Goal: Task Accomplishment & Management: Manage account settings

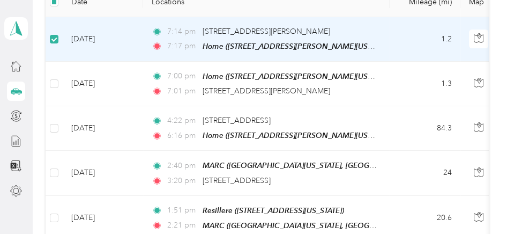
scroll to position [132, 0]
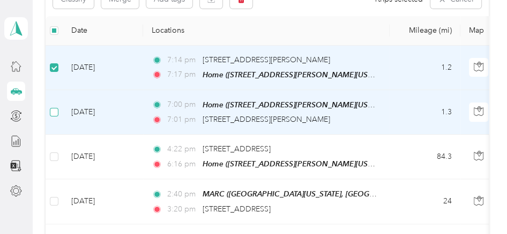
click at [55, 106] on label at bounding box center [54, 112] width 9 height 12
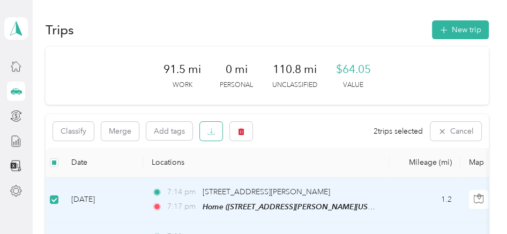
scroll to position [0, 0]
click at [245, 131] on button "button" at bounding box center [241, 131] width 23 height 19
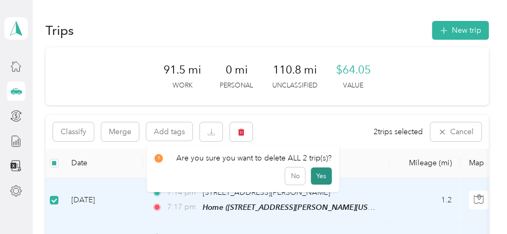
click at [324, 174] on button "Yes" at bounding box center [321, 175] width 21 height 17
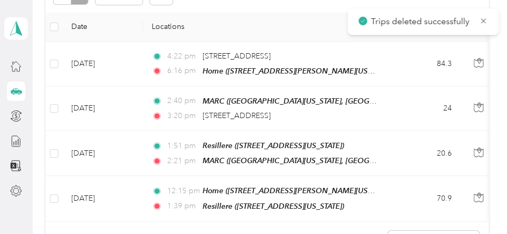
scroll to position [161, 0]
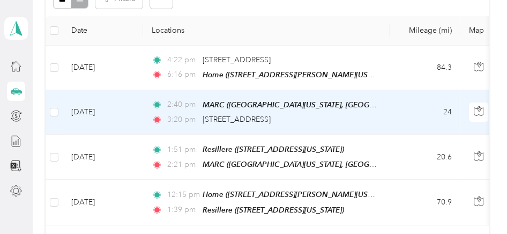
click at [120, 105] on td "[DATE]" at bounding box center [103, 112] width 80 height 45
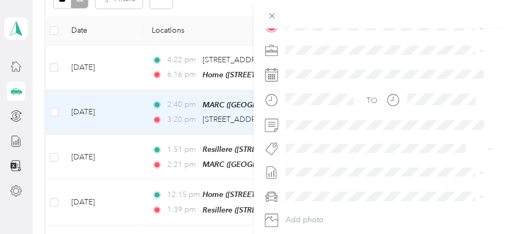
scroll to position [268, 0]
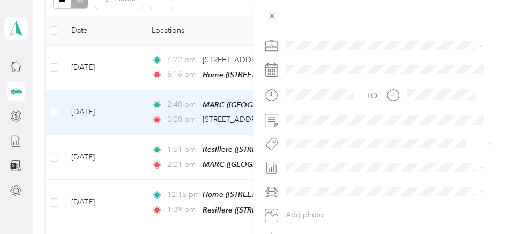
click at [299, 85] on span "[PERSON_NAME]" at bounding box center [320, 82] width 60 height 9
click at [320, 165] on span "[PERSON_NAME]" at bounding box center [323, 162] width 52 height 10
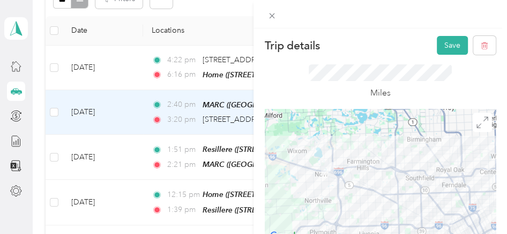
scroll to position [0, 0]
click at [441, 39] on button "Save" at bounding box center [452, 45] width 31 height 19
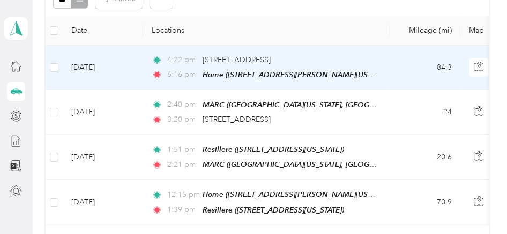
click at [140, 70] on td "[DATE]" at bounding box center [103, 68] width 80 height 45
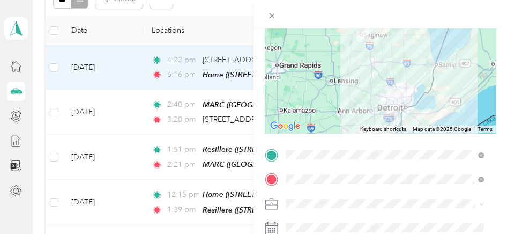
scroll to position [161, 0]
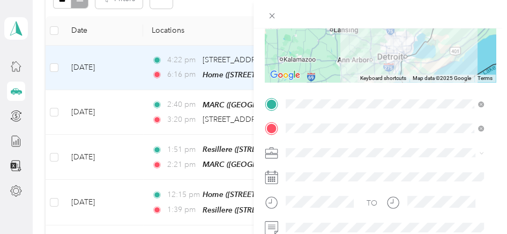
click at [305, 38] on span "[PERSON_NAME]" at bounding box center [320, 39] width 60 height 9
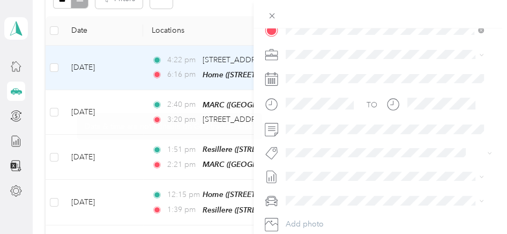
scroll to position [328, 0]
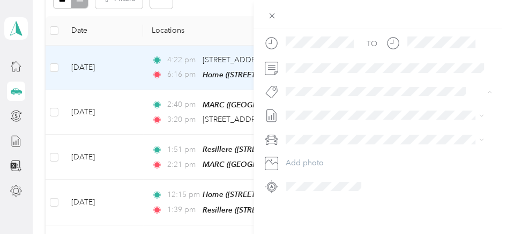
click at [333, 104] on span "[PERSON_NAME]" at bounding box center [323, 103] width 52 height 10
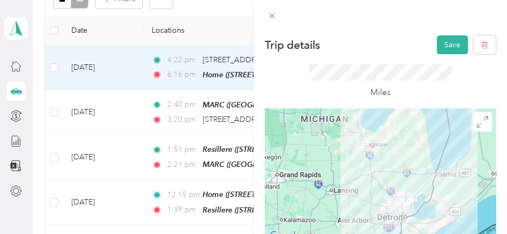
scroll to position [0, 0]
click at [437, 45] on button "Save" at bounding box center [452, 45] width 31 height 19
